Goal: Transaction & Acquisition: Purchase product/service

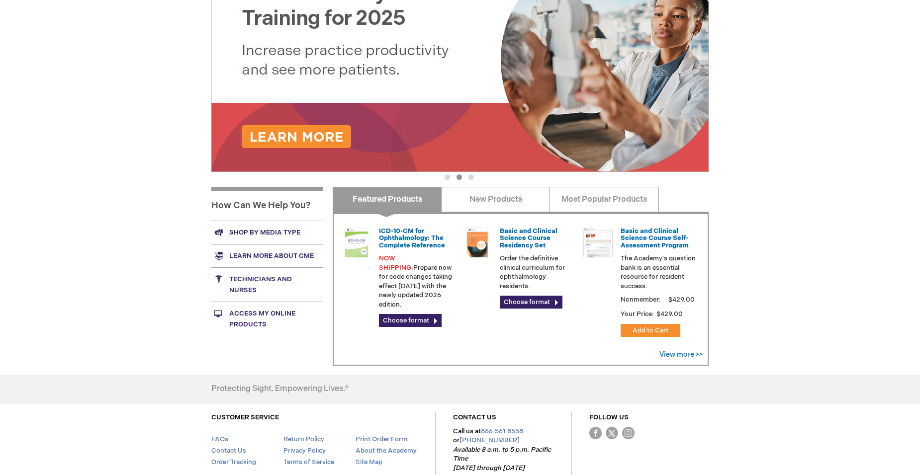
scroll to position [141, 0]
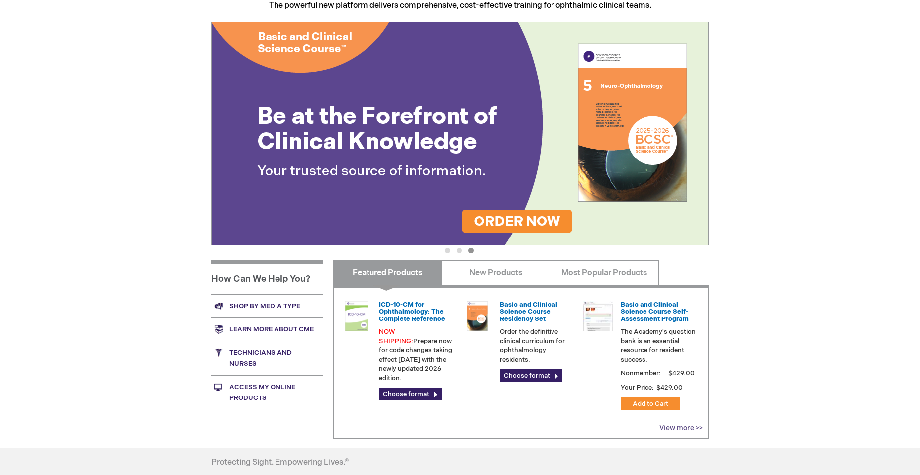
click at [676, 433] on link "View more >>" at bounding box center [680, 428] width 43 height 8
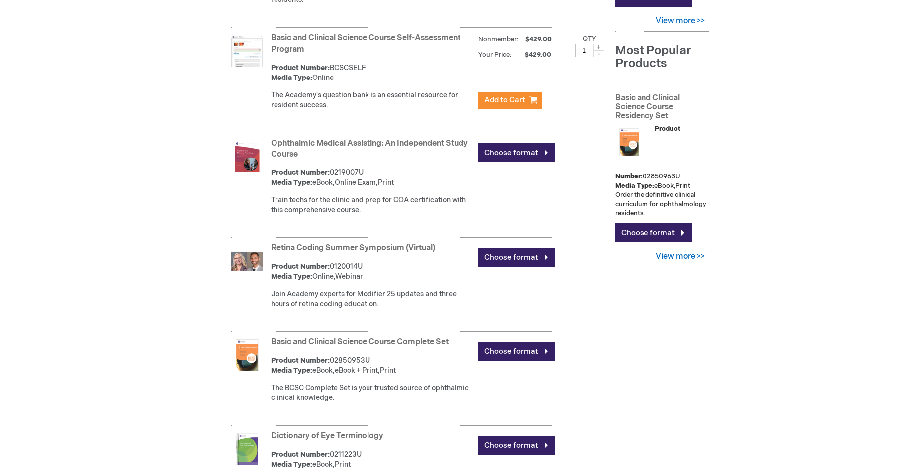
scroll to position [348, 0]
click at [522, 162] on link "Choose format" at bounding box center [516, 152] width 77 height 19
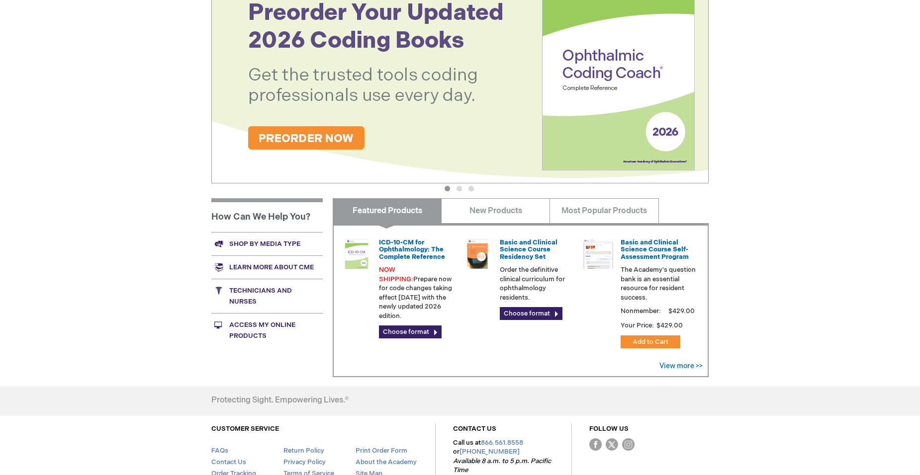
scroll to position [92, 0]
